Goal: Task Accomplishment & Management: Use online tool/utility

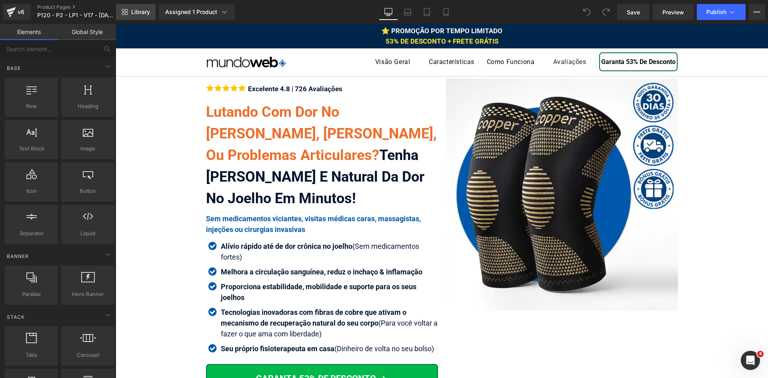
click at [142, 12] on span "Library" at bounding box center [140, 11] width 19 height 7
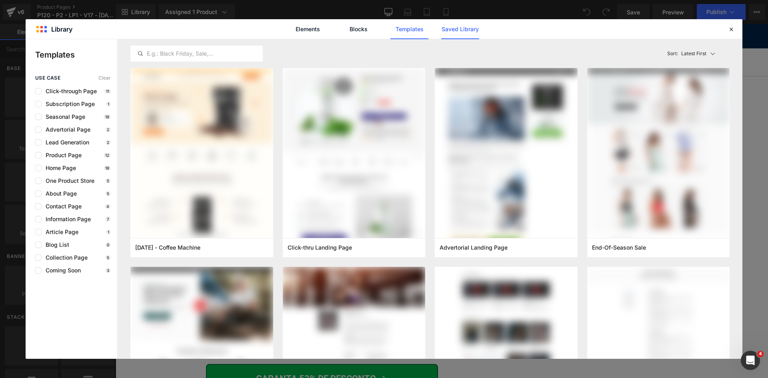
click at [453, 31] on link "Saved Library" at bounding box center [460, 29] width 38 height 20
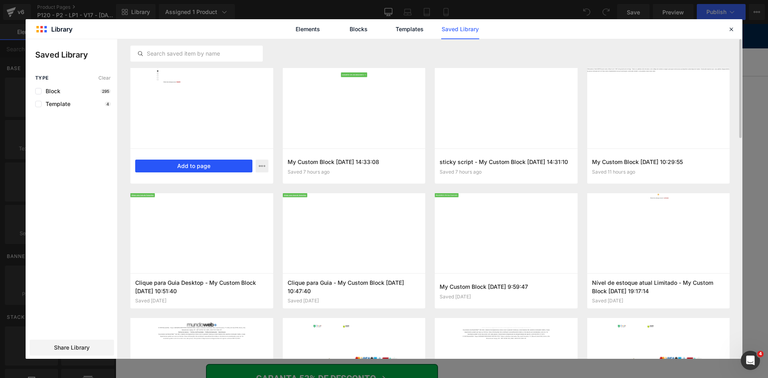
drag, startPoint x: 216, startPoint y: 170, endPoint x: 224, endPoint y: 164, distance: 9.1
click at [216, 170] on button "Add to page" at bounding box center [193, 166] width 117 height 13
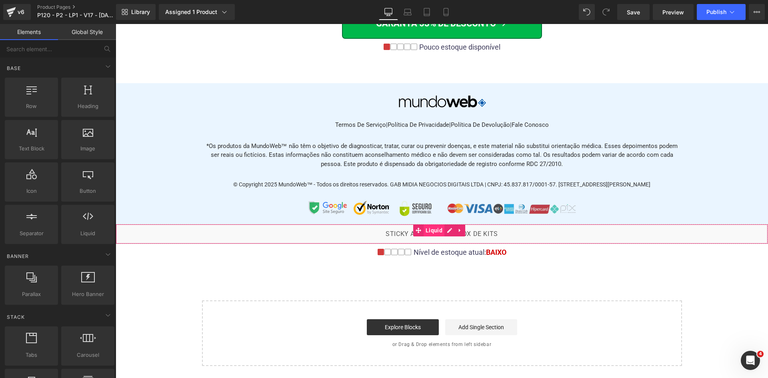
scroll to position [6399, 0]
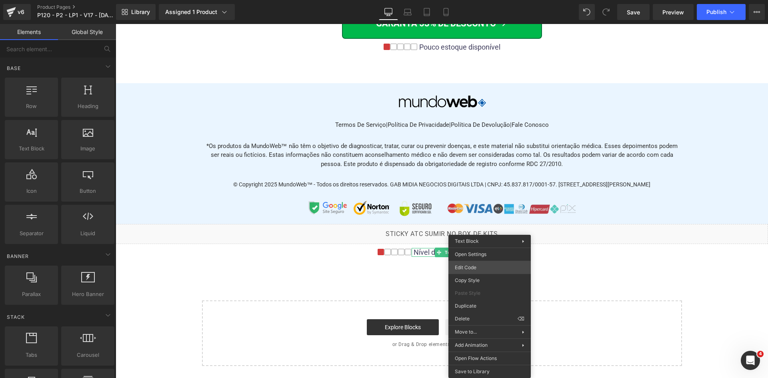
click at [487, 0] on div "You are previewing how the will restyle your page. You can not edit Elements in…" at bounding box center [384, 0] width 768 height 0
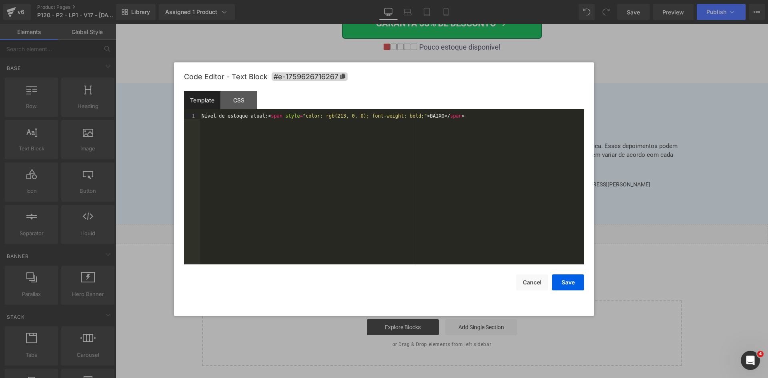
click at [444, 188] on div "Nível de estoque atual: < span style = "color: rgb(213, 0, 0); font-weight: bol…" at bounding box center [392, 194] width 384 height 162
click at [532, 281] on button "Cancel" at bounding box center [532, 283] width 32 height 16
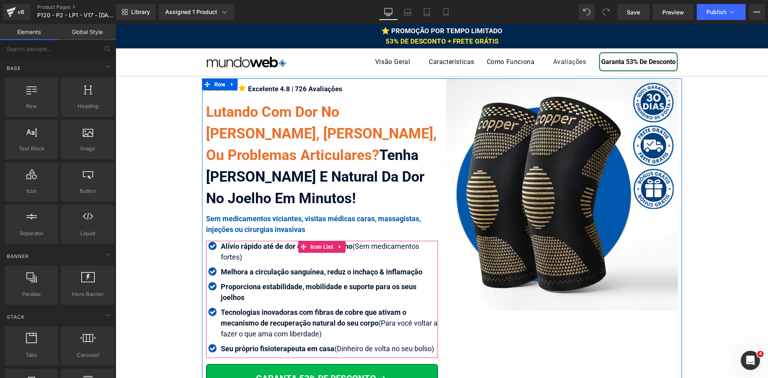
scroll to position [160, 0]
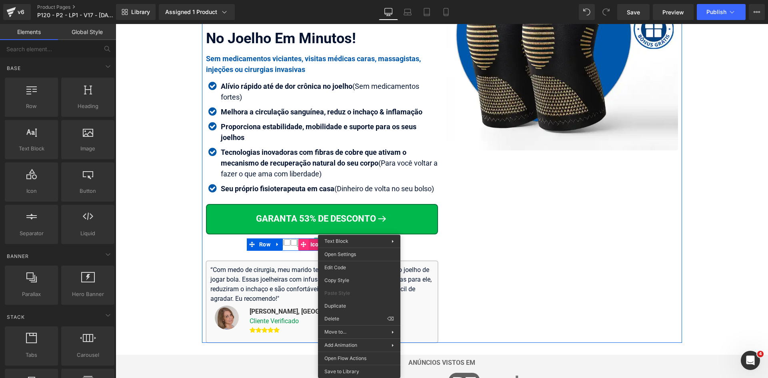
click at [301, 243] on icon at bounding box center [304, 245] width 6 height 6
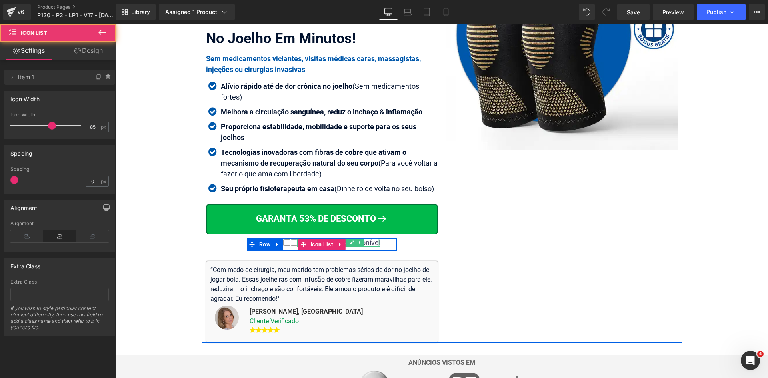
click at [379, 243] on div at bounding box center [380, 243] width 2 height 9
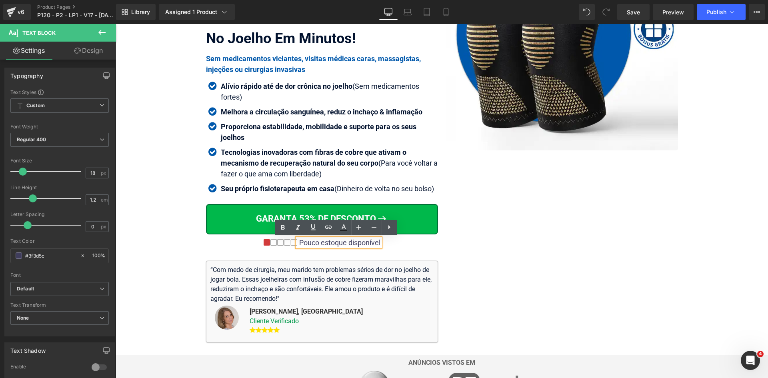
click at [369, 242] on div "Pouco estoque disponível" at bounding box center [338, 243] width 83 height 9
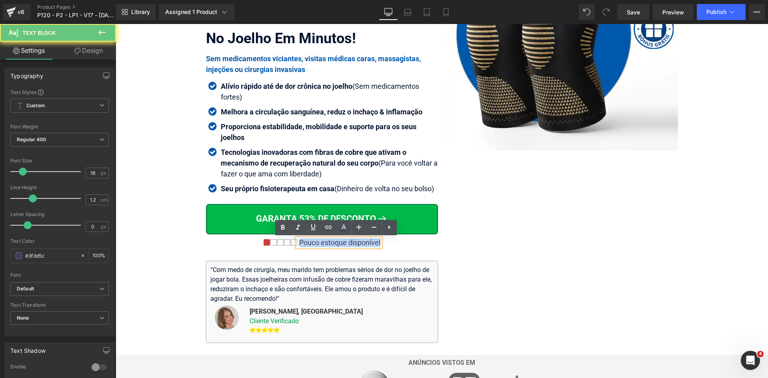
click at [369, 242] on div "Pouco estoque disponível" at bounding box center [338, 243] width 83 height 9
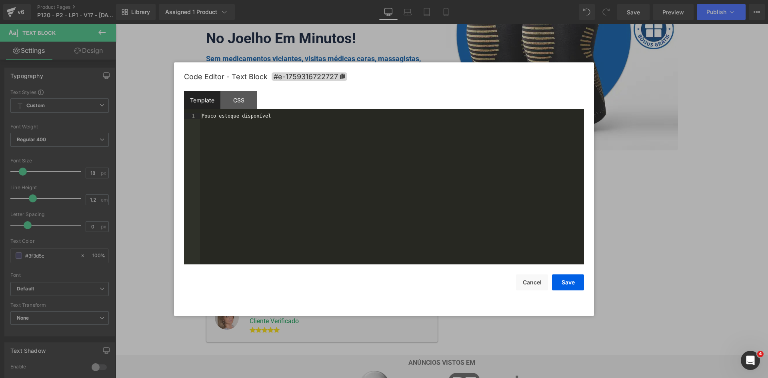
click at [360, 0] on div "Icon List You are previewing how the will restyle your page. You can not edit E…" at bounding box center [384, 0] width 768 height 0
click at [374, 209] on div "Pouco estoque disponível" at bounding box center [392, 194] width 384 height 162
paste textarea
drag, startPoint x: 261, startPoint y: 117, endPoint x: 184, endPoint y: 118, distance: 76.0
click at [186, 118] on pre "1 Nível de estoque atual: < span style = "color: rgb(213, 0, 0); font-weight: b…" at bounding box center [384, 188] width 400 height 151
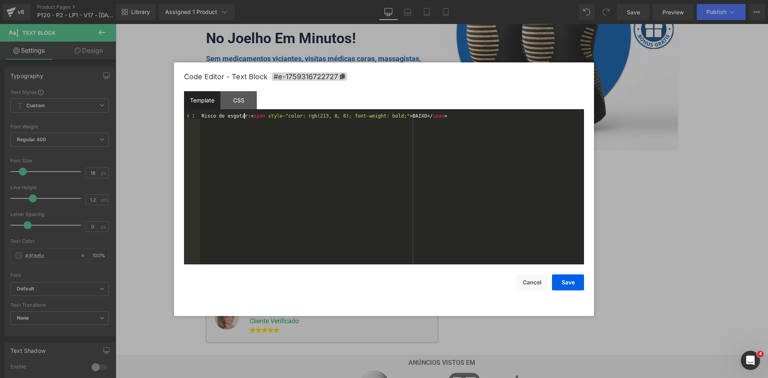
click at [401, 116] on div "Risco de esgotar: < span style = "color: rgb(213, 0, 0); font-weight: bold;" > …" at bounding box center [392, 194] width 384 height 162
click at [563, 285] on button "Save" at bounding box center [568, 283] width 32 height 16
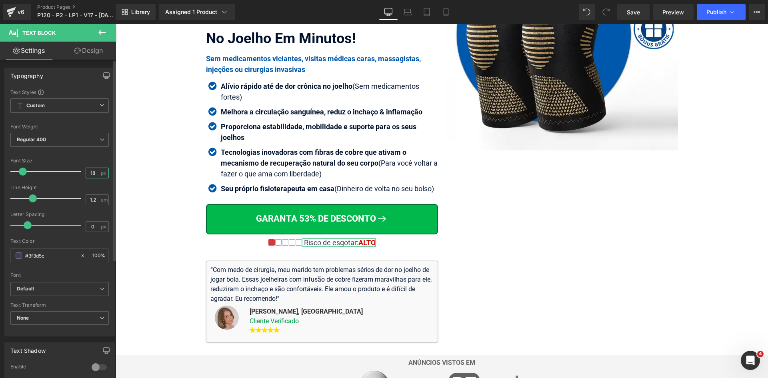
click at [91, 172] on input "18" at bounding box center [93, 173] width 14 height 10
click at [446, 12] on icon at bounding box center [446, 12] width 8 height 8
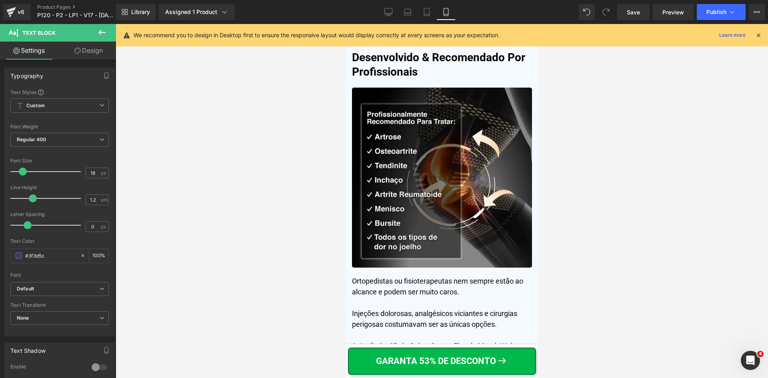
scroll to position [3321, 0]
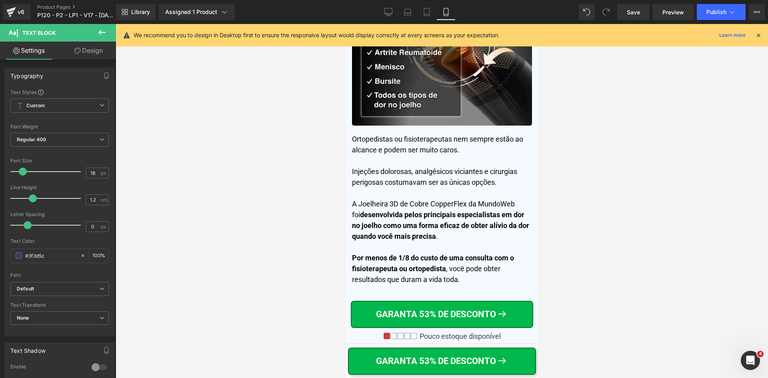
drag, startPoint x: 758, startPoint y: 35, endPoint x: 662, endPoint y: 29, distance: 96.3
click at [758, 36] on icon at bounding box center [758, 35] width 7 height 7
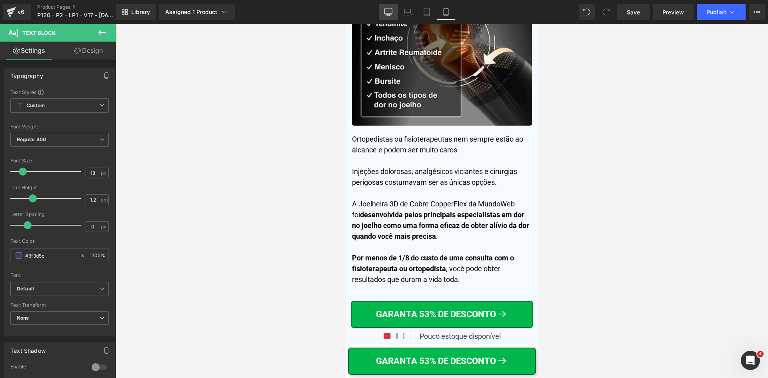
drag, startPoint x: 392, startPoint y: 10, endPoint x: 285, endPoint y: 12, distance: 107.7
click at [392, 10] on icon at bounding box center [389, 12] width 8 height 8
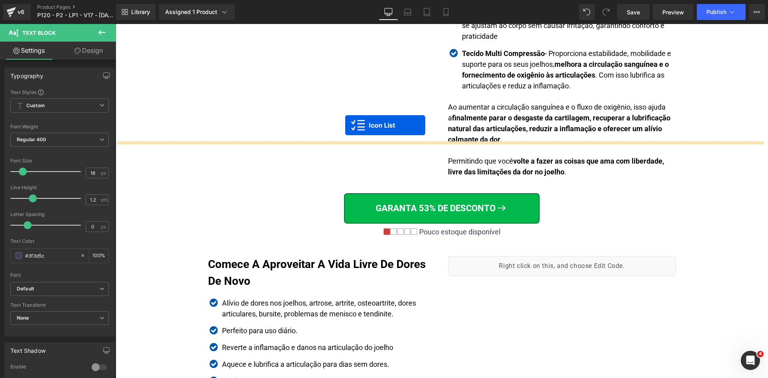
scroll to position [1361, 0]
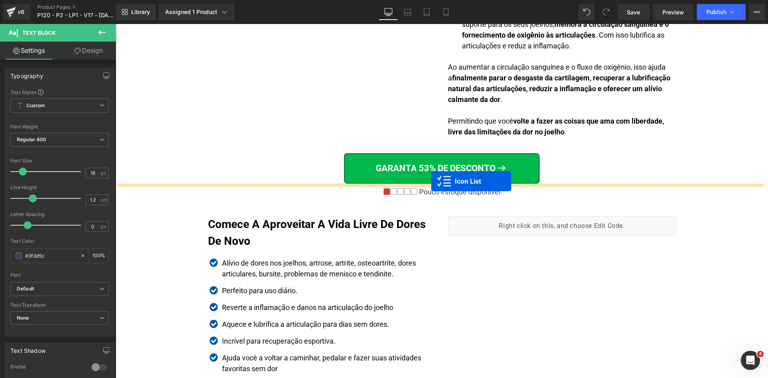
drag, startPoint x: 317, startPoint y: 108, endPoint x: 431, endPoint y: 181, distance: 135.8
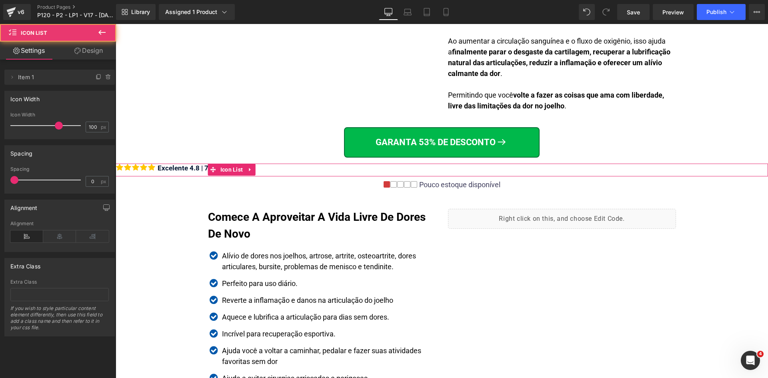
scroll to position [1335, 0]
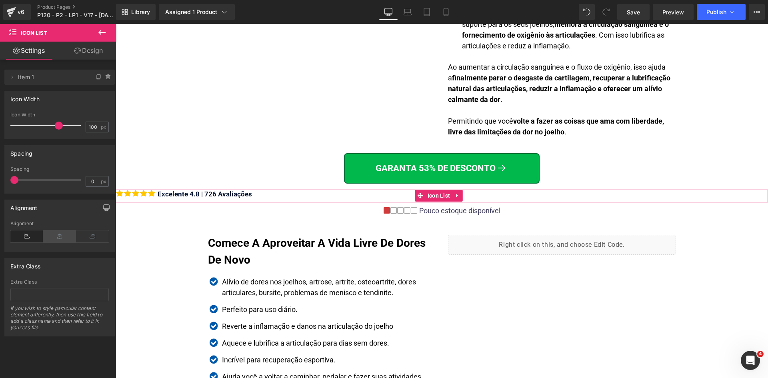
click at [64, 239] on icon at bounding box center [59, 237] width 33 height 12
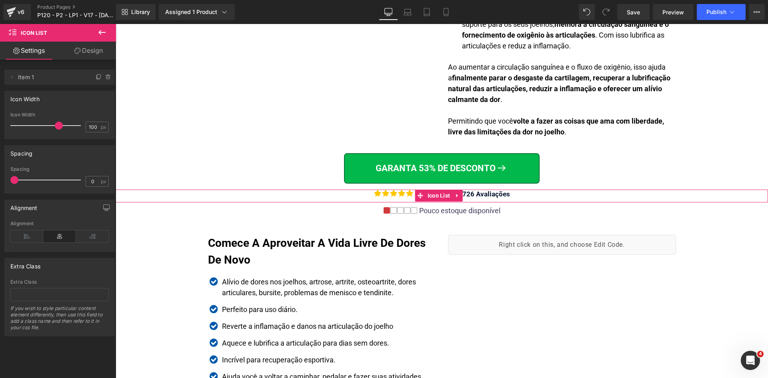
drag, startPoint x: 78, startPoint y: 54, endPoint x: 17, endPoint y: 96, distance: 74.5
click at [78, 53] on icon at bounding box center [77, 51] width 6 height 6
click at [0, 0] on div "Spacing" at bounding box center [0, 0] width 0 height 0
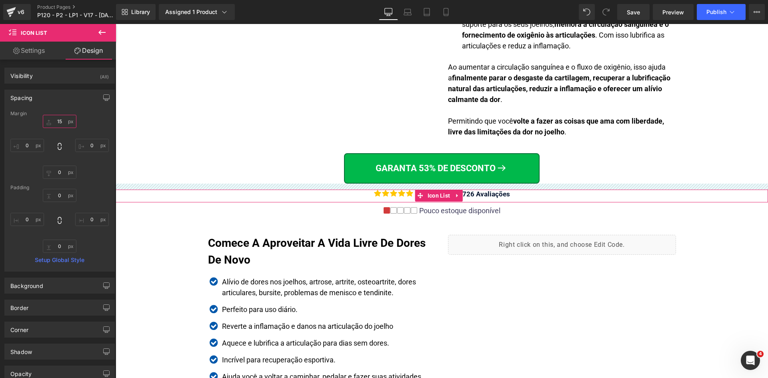
click at [56, 123] on input "text" at bounding box center [60, 121] width 34 height 13
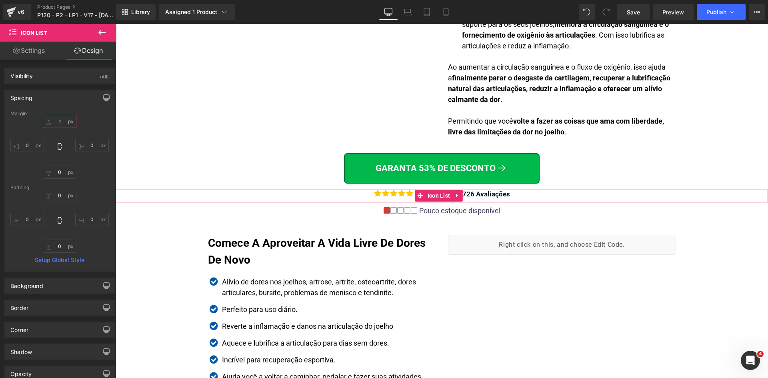
type input "10"
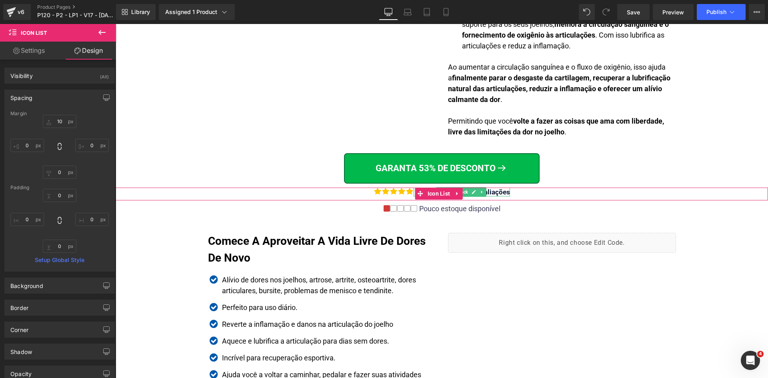
click at [490, 192] on div "Excelente 4.8 | 726 Avaliações" at bounding box center [462, 192] width 96 height 9
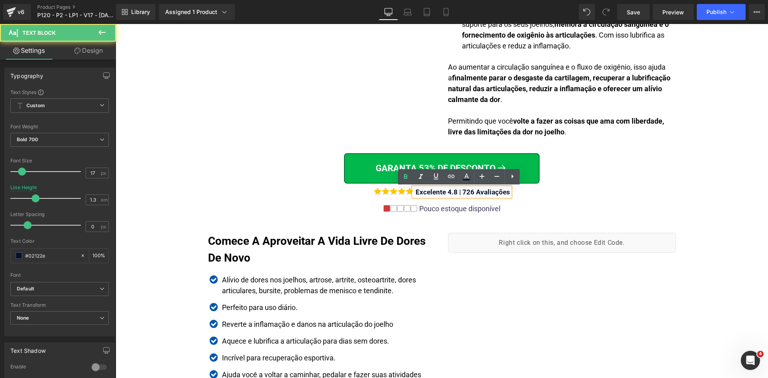
click at [479, 194] on div "Excelente 4.8 | 726 Avaliações" at bounding box center [462, 192] width 96 height 9
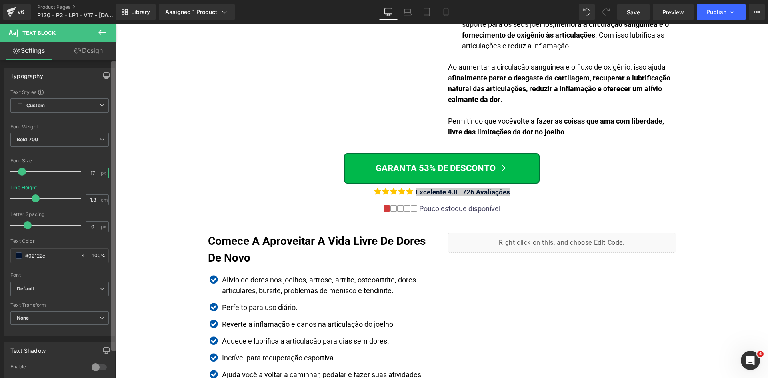
drag, startPoint x: 88, startPoint y: 171, endPoint x: 114, endPoint y: 175, distance: 26.0
click at [108, 175] on div "Text Styles Custom Custom Setup Global Style Custom Setup Global Style Thin 100…" at bounding box center [60, 212] width 110 height 247
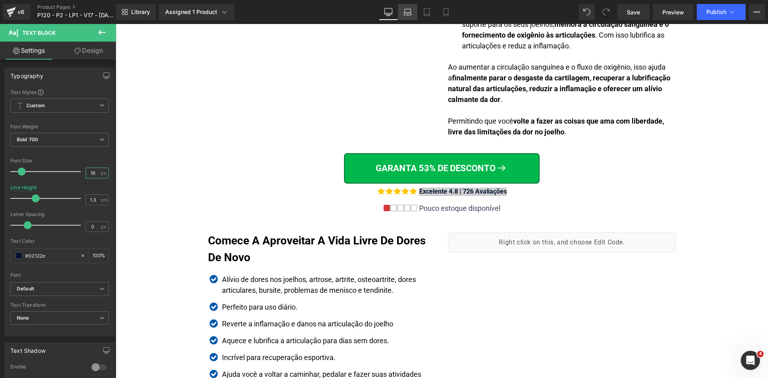
type input "16"
click at [406, 10] on icon at bounding box center [408, 12] width 8 height 8
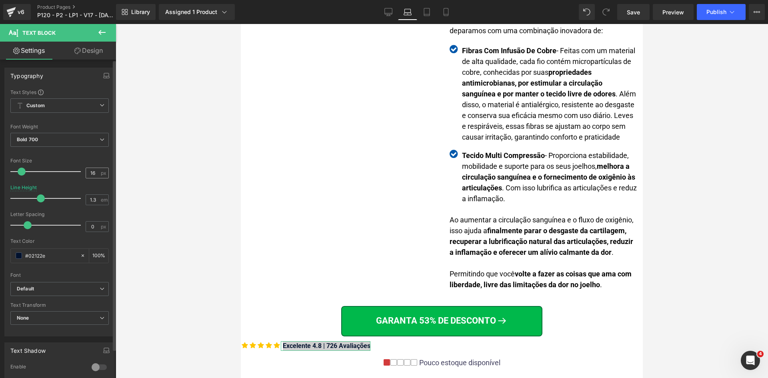
scroll to position [1489, 0]
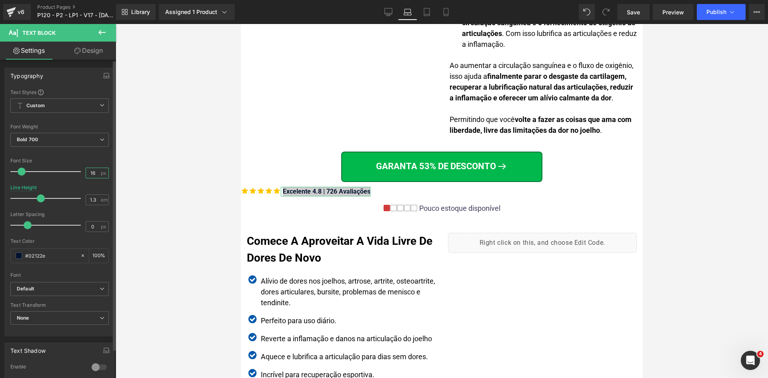
click at [98, 172] on div "16 px" at bounding box center [97, 173] width 23 height 11
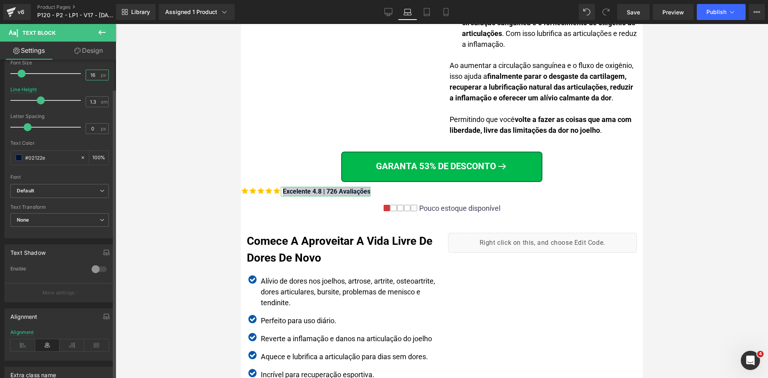
scroll to position [188, 0]
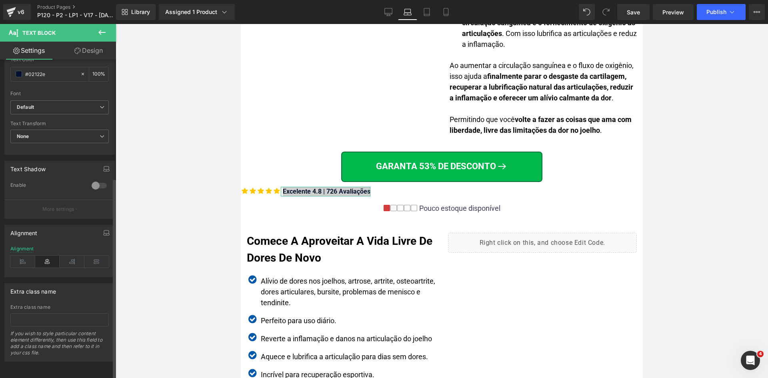
click at [51, 256] on icon at bounding box center [47, 262] width 25 height 12
click at [427, 191] on span "Icon List" at bounding box center [439, 192] width 27 height 12
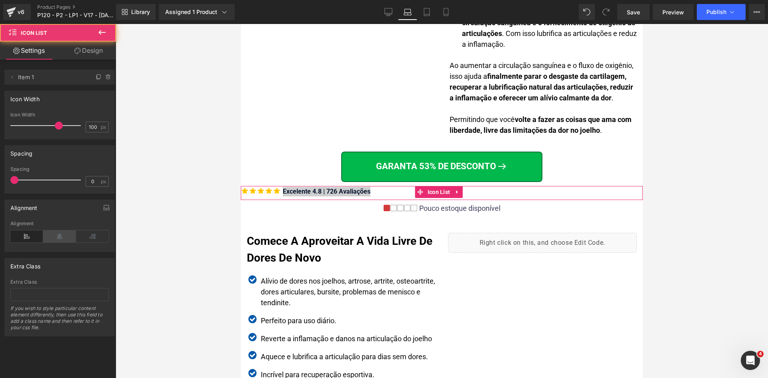
click at [54, 234] on icon at bounding box center [59, 237] width 33 height 12
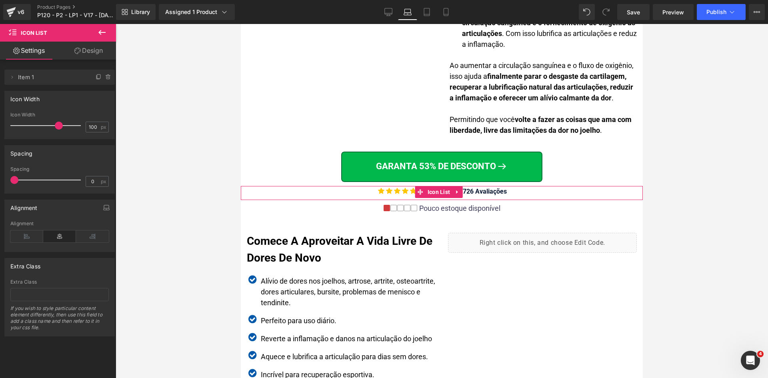
click at [82, 54] on link "Design" at bounding box center [89, 51] width 58 height 18
click at [0, 0] on div "Spacing" at bounding box center [0, 0] width 0 height 0
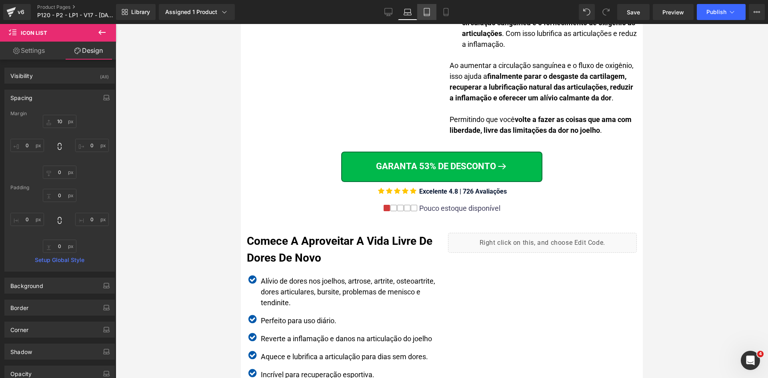
click at [427, 14] on icon at bounding box center [427, 14] width 6 height 0
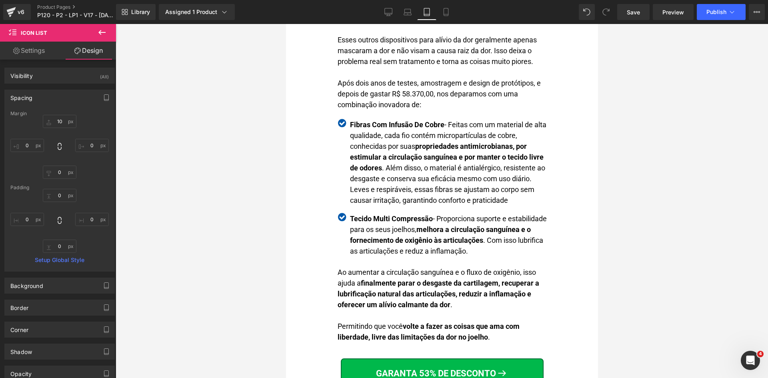
scroll to position [1695, 0]
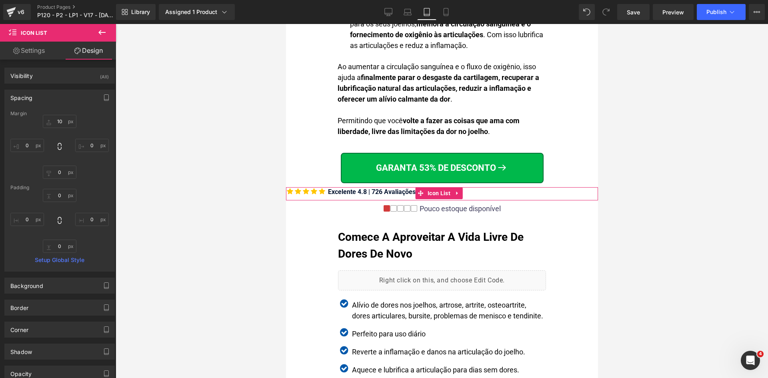
click at [36, 51] on link "Settings" at bounding box center [29, 51] width 58 height 18
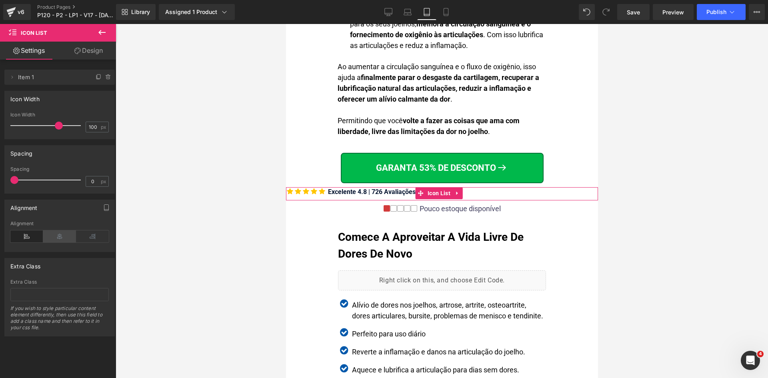
click at [60, 235] on icon at bounding box center [59, 237] width 33 height 12
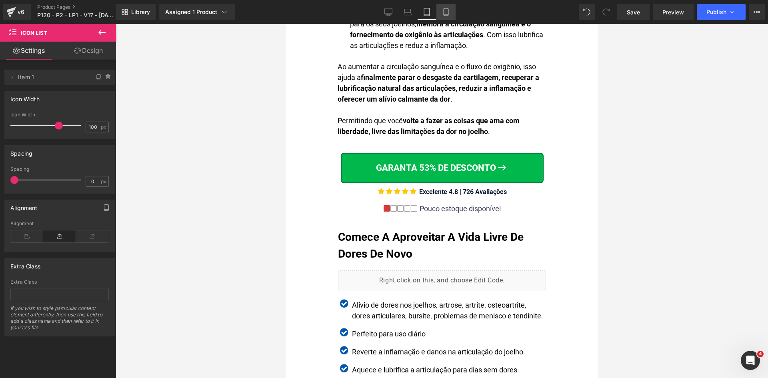
click at [440, 12] on link "Mobile" at bounding box center [446, 12] width 19 height 16
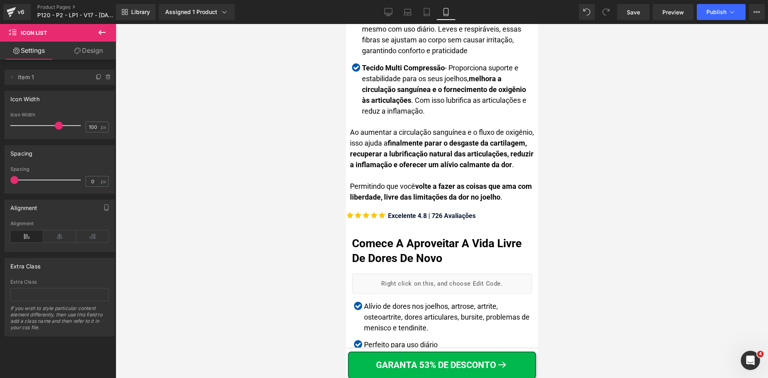
scroll to position [1739, 0]
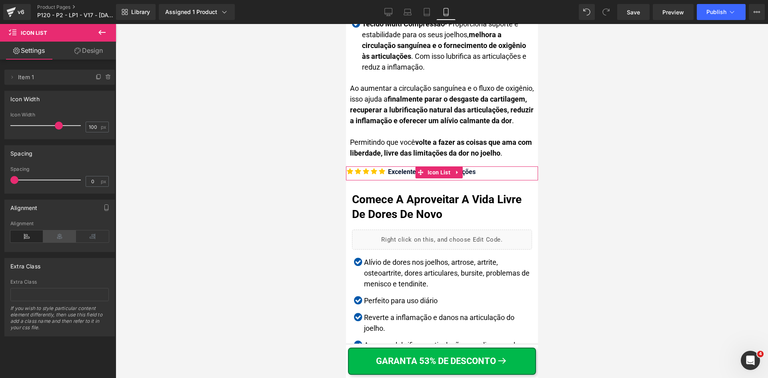
click at [65, 235] on icon at bounding box center [59, 237] width 33 height 12
click at [441, 178] on span "Icon List" at bounding box center [438, 172] width 27 height 12
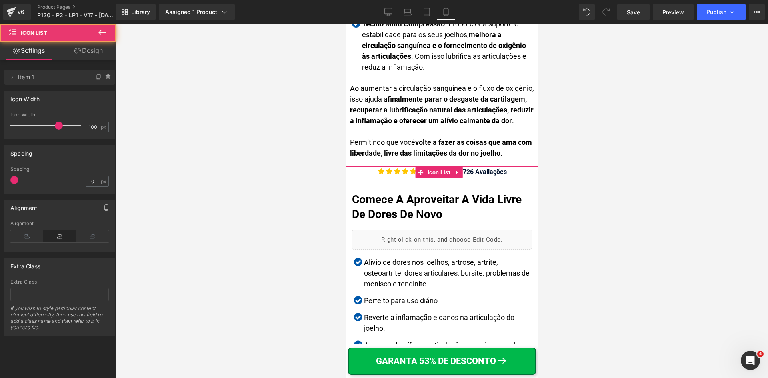
click at [95, 46] on link "Design" at bounding box center [89, 51] width 58 height 18
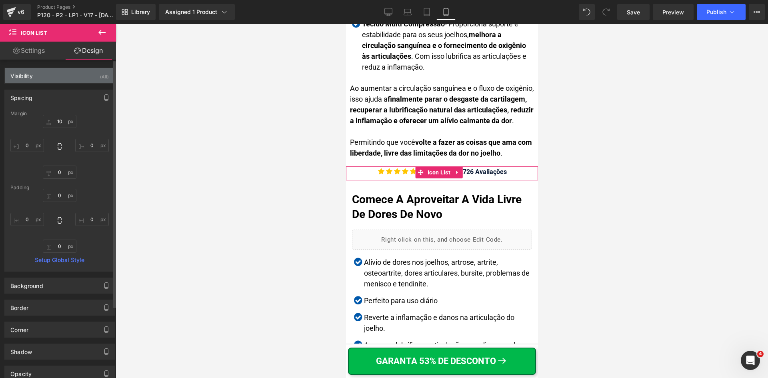
click at [53, 76] on div "Visibility (All)" at bounding box center [60, 75] width 110 height 15
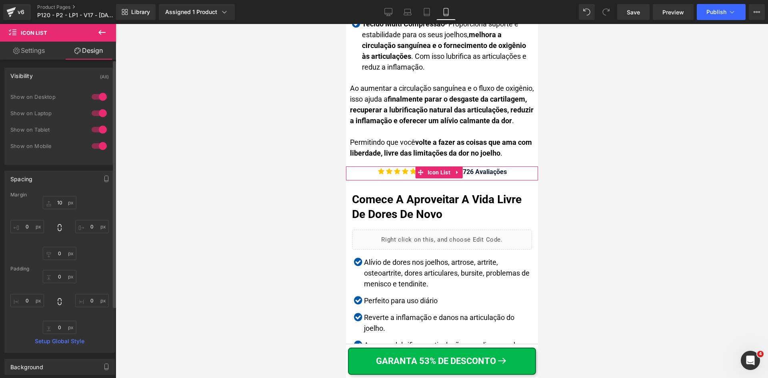
click at [100, 144] on div at bounding box center [99, 146] width 19 height 13
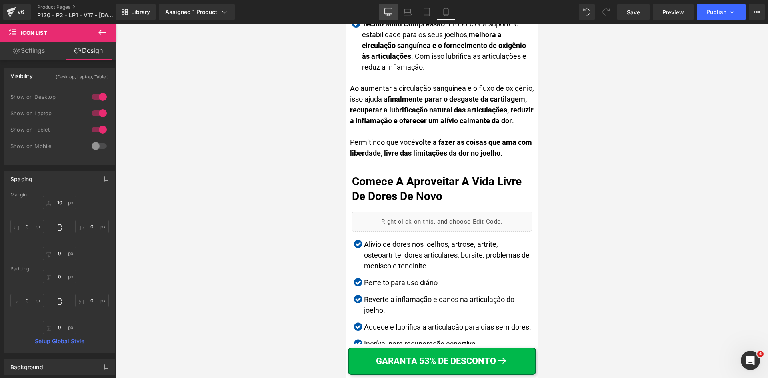
drag, startPoint x: 382, startPoint y: 9, endPoint x: 283, endPoint y: 13, distance: 99.3
click at [382, 9] on link "Desktop" at bounding box center [388, 12] width 19 height 16
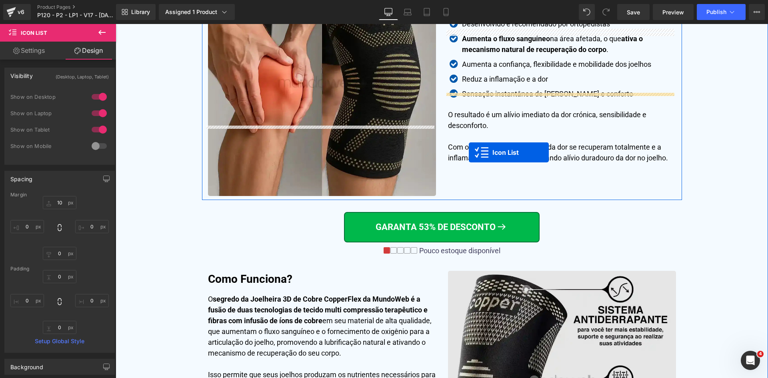
scroll to position [2019, 0]
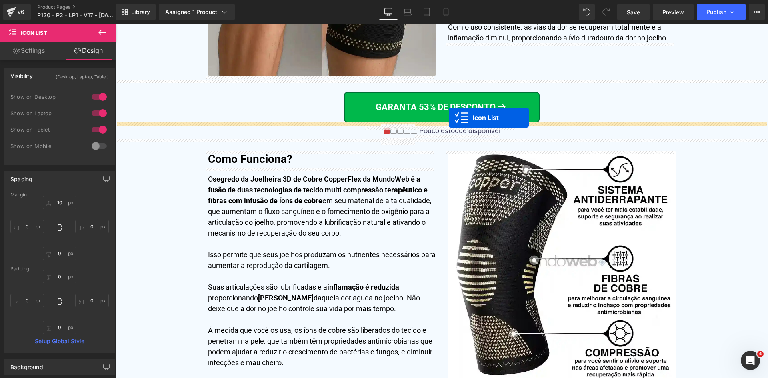
drag, startPoint x: 433, startPoint y: 164, endPoint x: 449, endPoint y: 118, distance: 48.6
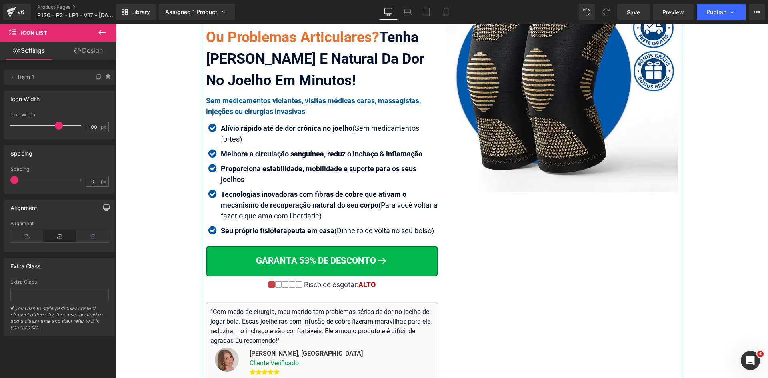
scroll to position [200, 0]
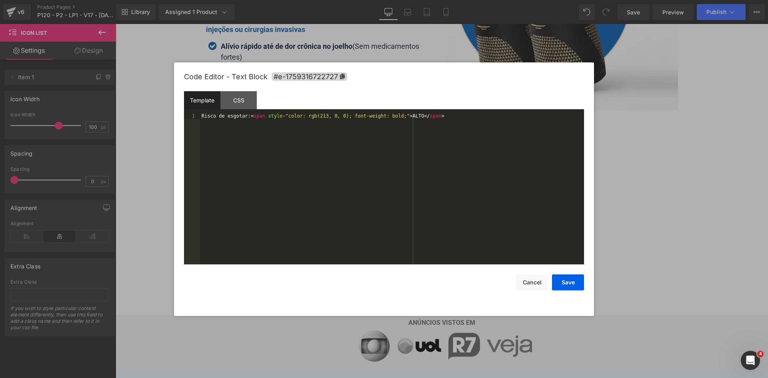
click at [350, 0] on div "Icon List You are previewing how the will restyle your page. You can not edit E…" at bounding box center [384, 0] width 768 height 0
click at [366, 173] on div "Risco de esgotar: < span style = "color: rgb(213, 0, 0); font-weight: bold;" > …" at bounding box center [392, 194] width 384 height 162
drag, startPoint x: 525, startPoint y: 281, endPoint x: 536, endPoint y: 278, distance: 11.1
click at [525, 281] on button "Cancel" at bounding box center [532, 283] width 32 height 16
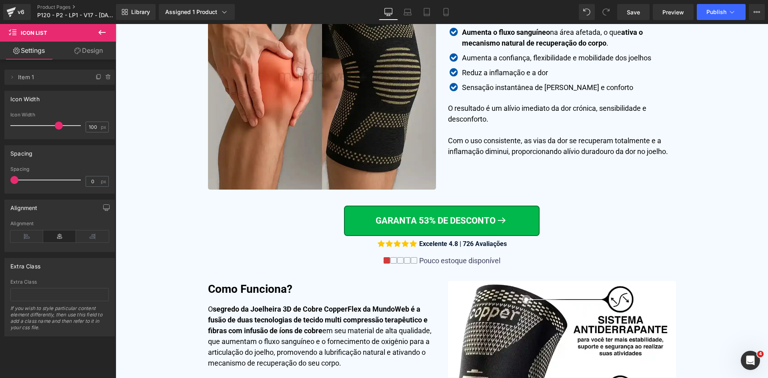
scroll to position [1937, 0]
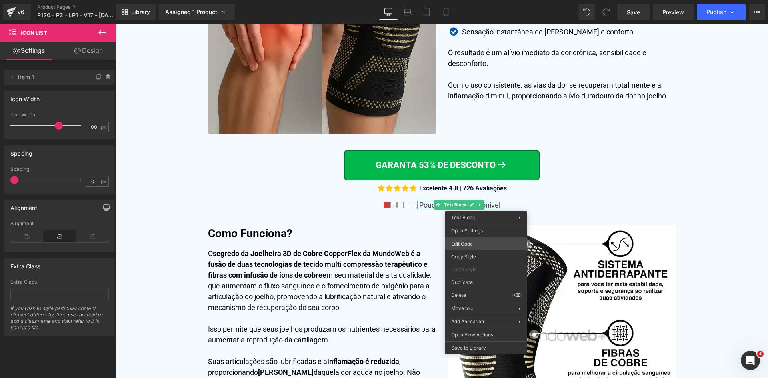
click at [475, 0] on div "Icon List You are previewing how the will restyle your page. You can not edit E…" at bounding box center [384, 0] width 768 height 0
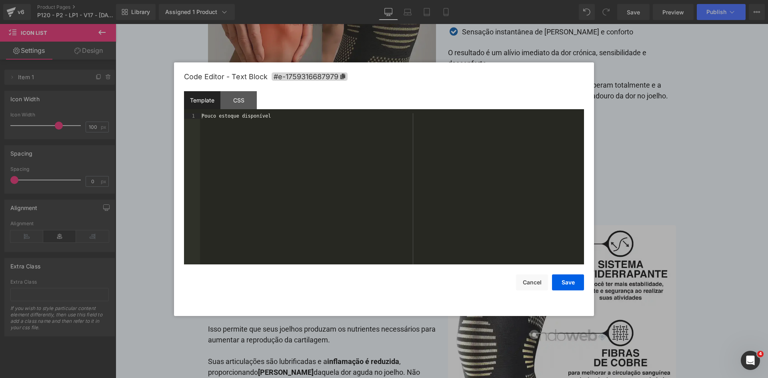
click at [419, 173] on div "Pouco estoque disponível" at bounding box center [392, 194] width 384 height 162
drag, startPoint x: 581, startPoint y: 282, endPoint x: 432, endPoint y: 237, distance: 155.5
click at [581, 282] on button "Save" at bounding box center [568, 283] width 32 height 16
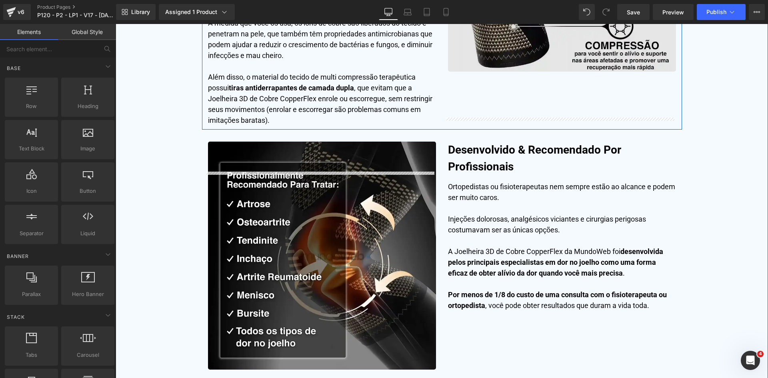
scroll to position [2458, 0]
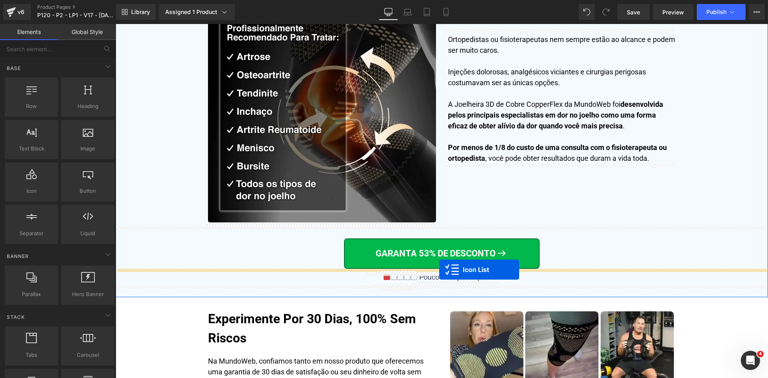
drag, startPoint x: 449, startPoint y: 149, endPoint x: 439, endPoint y: 270, distance: 121.3
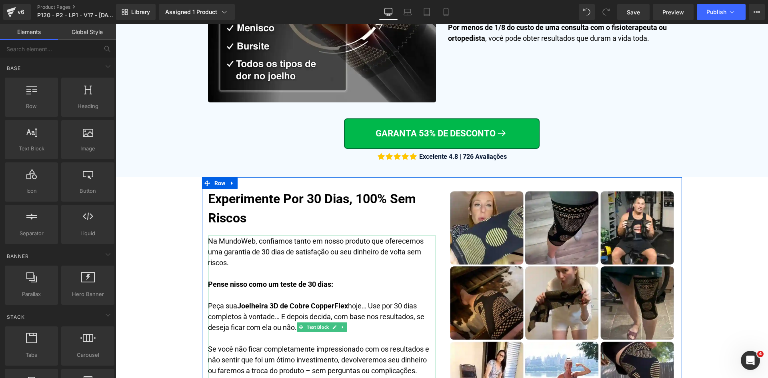
scroll to position [2794, 0]
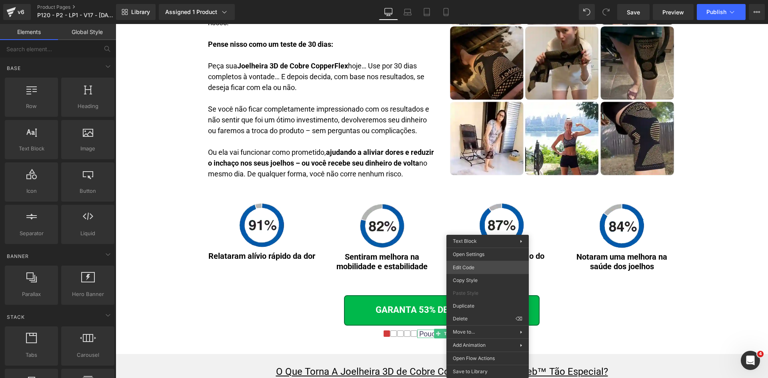
click at [467, 0] on div "Icon List You are previewing how the will restyle your page. You can not edit E…" at bounding box center [384, 0] width 768 height 0
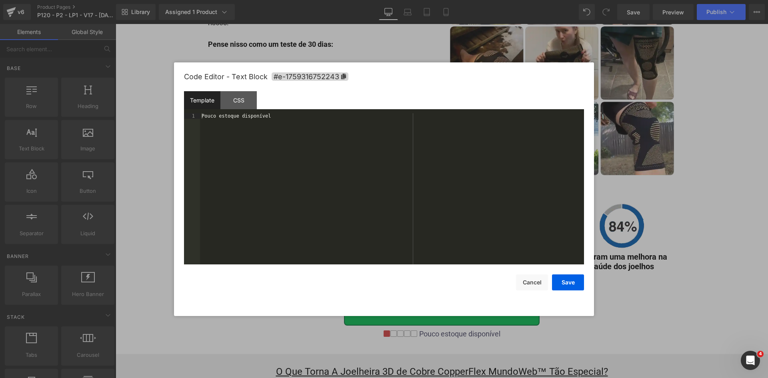
click at [422, 206] on div "Pouco estoque disponível" at bounding box center [392, 194] width 384 height 162
click at [570, 283] on button "Save" at bounding box center [568, 283] width 32 height 16
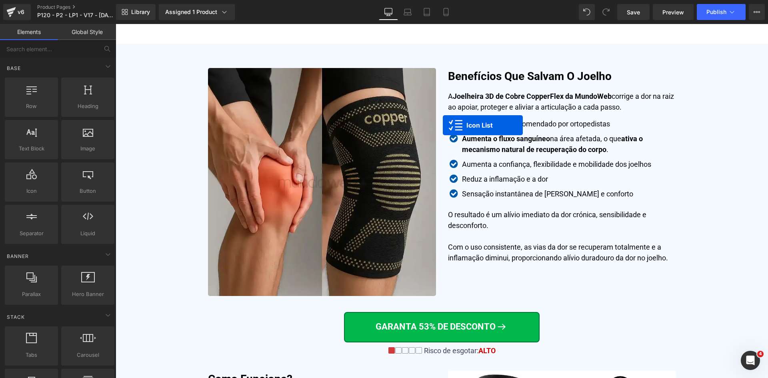
scroll to position [1833, 0]
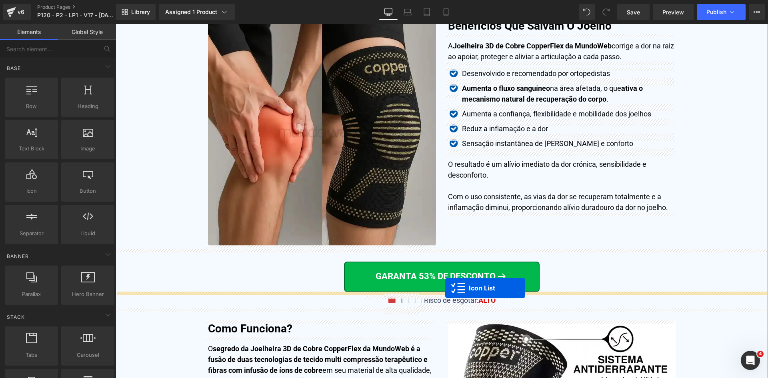
drag, startPoint x: 442, startPoint y: 249, endPoint x: 445, endPoint y: 288, distance: 39.7
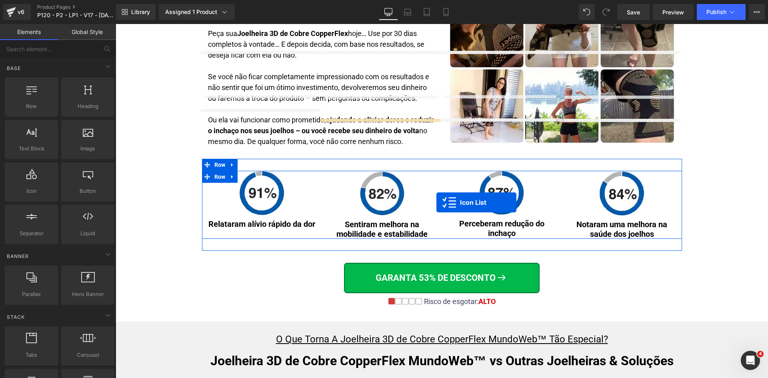
scroll to position [2970, 0]
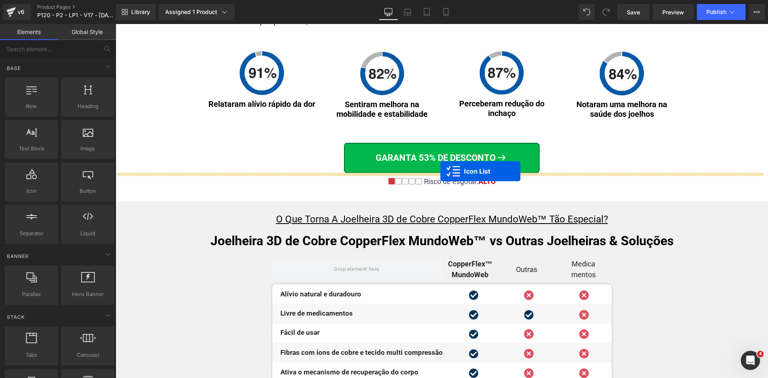
drag, startPoint x: 435, startPoint y: 180, endPoint x: 441, endPoint y: 171, distance: 10.6
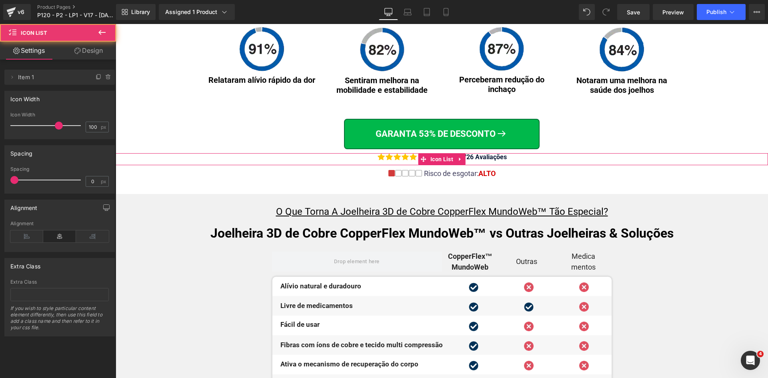
scroll to position [2946, 0]
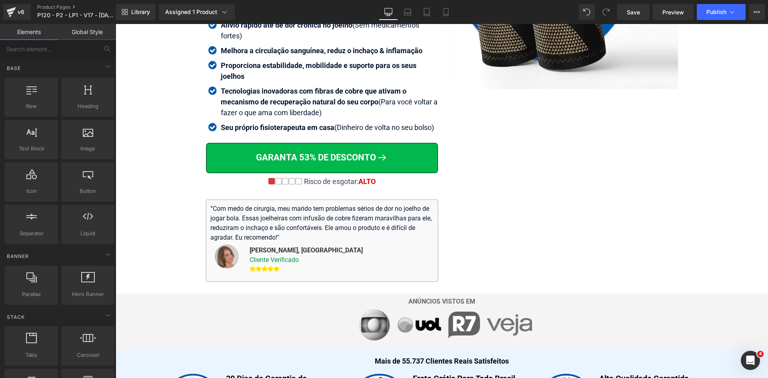
scroll to position [197, 0]
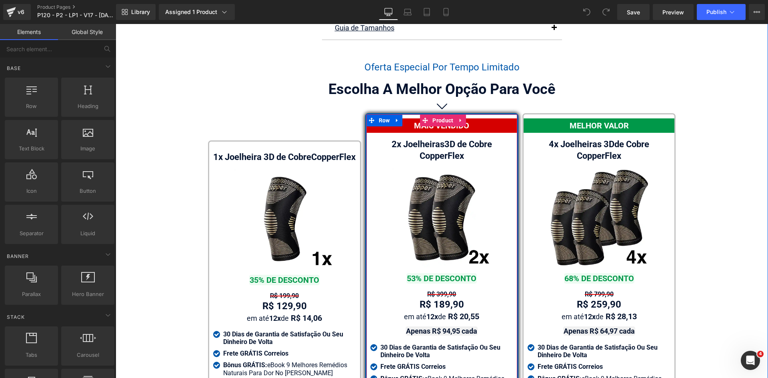
scroll to position [4594, 0]
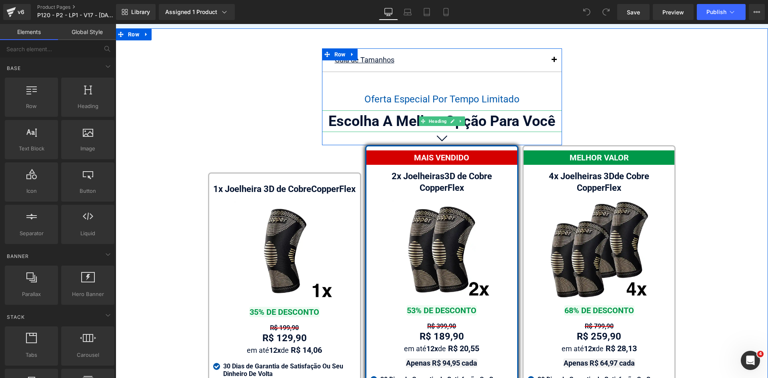
click at [532, 111] on div "Escolha A Melhor Opção Para Você" at bounding box center [442, 121] width 240 height 22
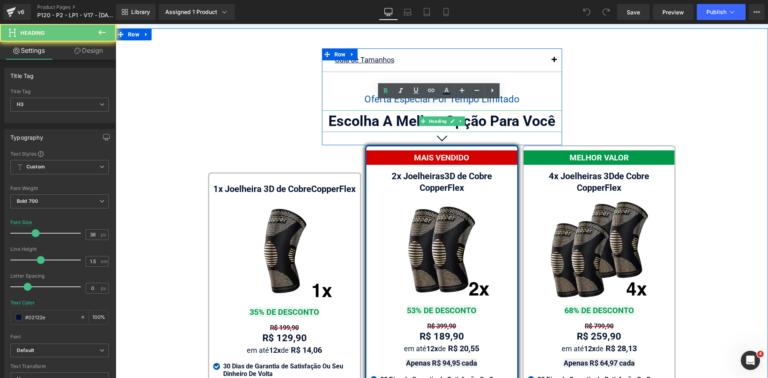
click at [544, 113] on div "Escolha A Melhor Opção Para Você" at bounding box center [442, 121] width 240 height 22
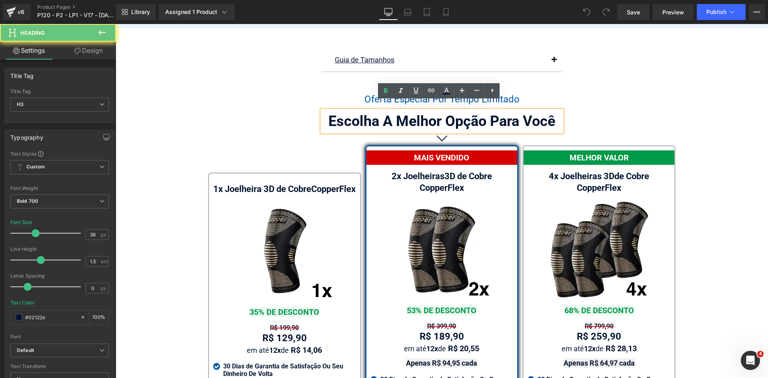
click at [550, 114] on div "Escolha A Melhor Opção Para Você" at bounding box center [442, 121] width 240 height 22
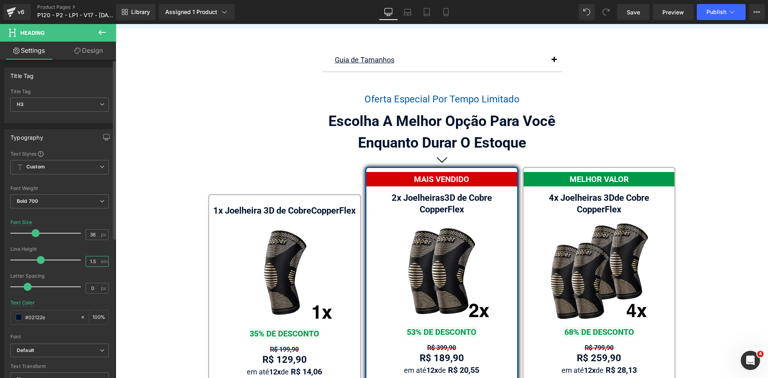
drag, startPoint x: 90, startPoint y: 263, endPoint x: 94, endPoint y: 261, distance: 4.6
click at [94, 261] on input "1.5" at bounding box center [93, 262] width 14 height 10
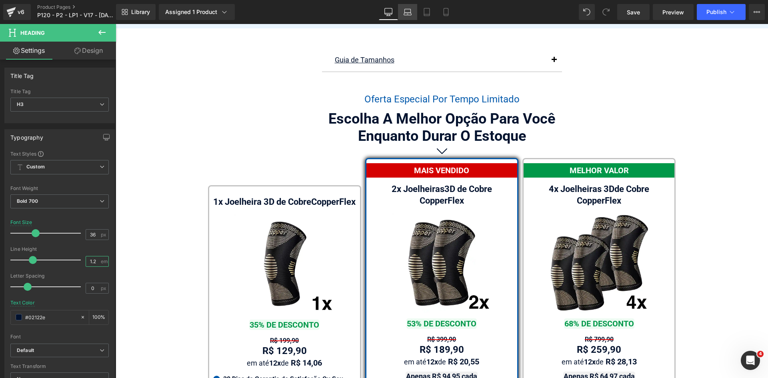
type input "1.2"
click at [402, 13] on link "Laptop" at bounding box center [407, 12] width 19 height 16
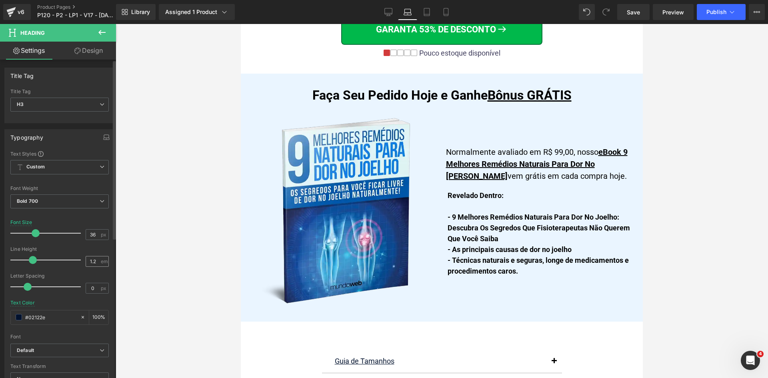
scroll to position [4849, 0]
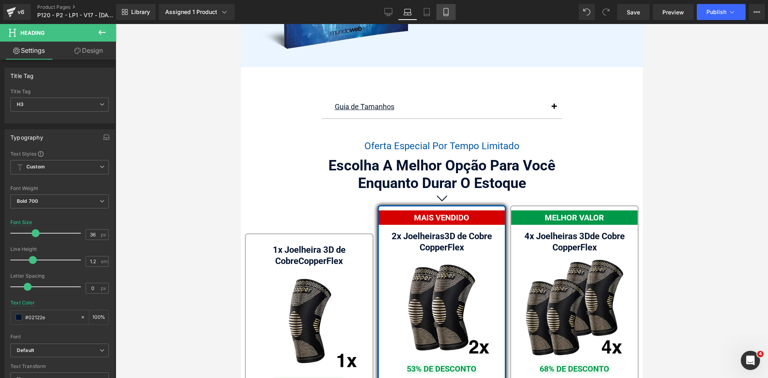
click at [447, 11] on icon at bounding box center [446, 12] width 8 height 8
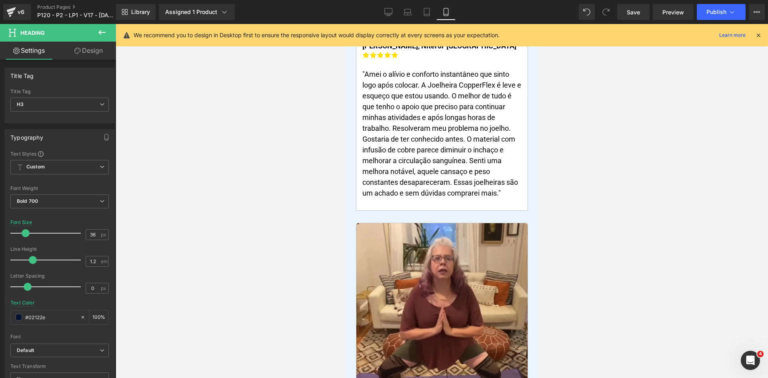
scroll to position [6668, 0]
